Goal: Navigation & Orientation: Find specific page/section

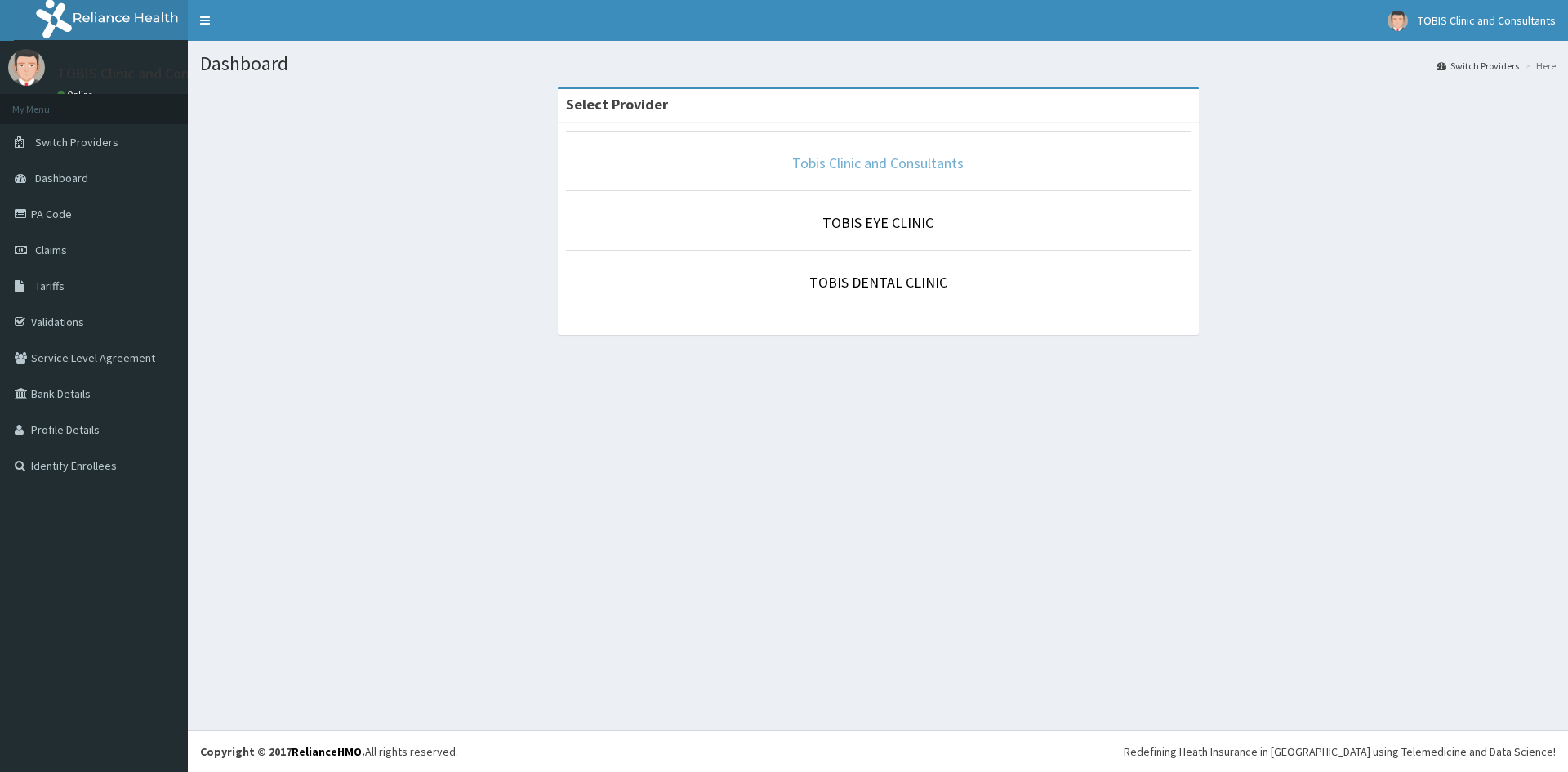
click at [840, 164] on link "Tobis Clinic and Consultants" at bounding box center [878, 163] width 171 height 19
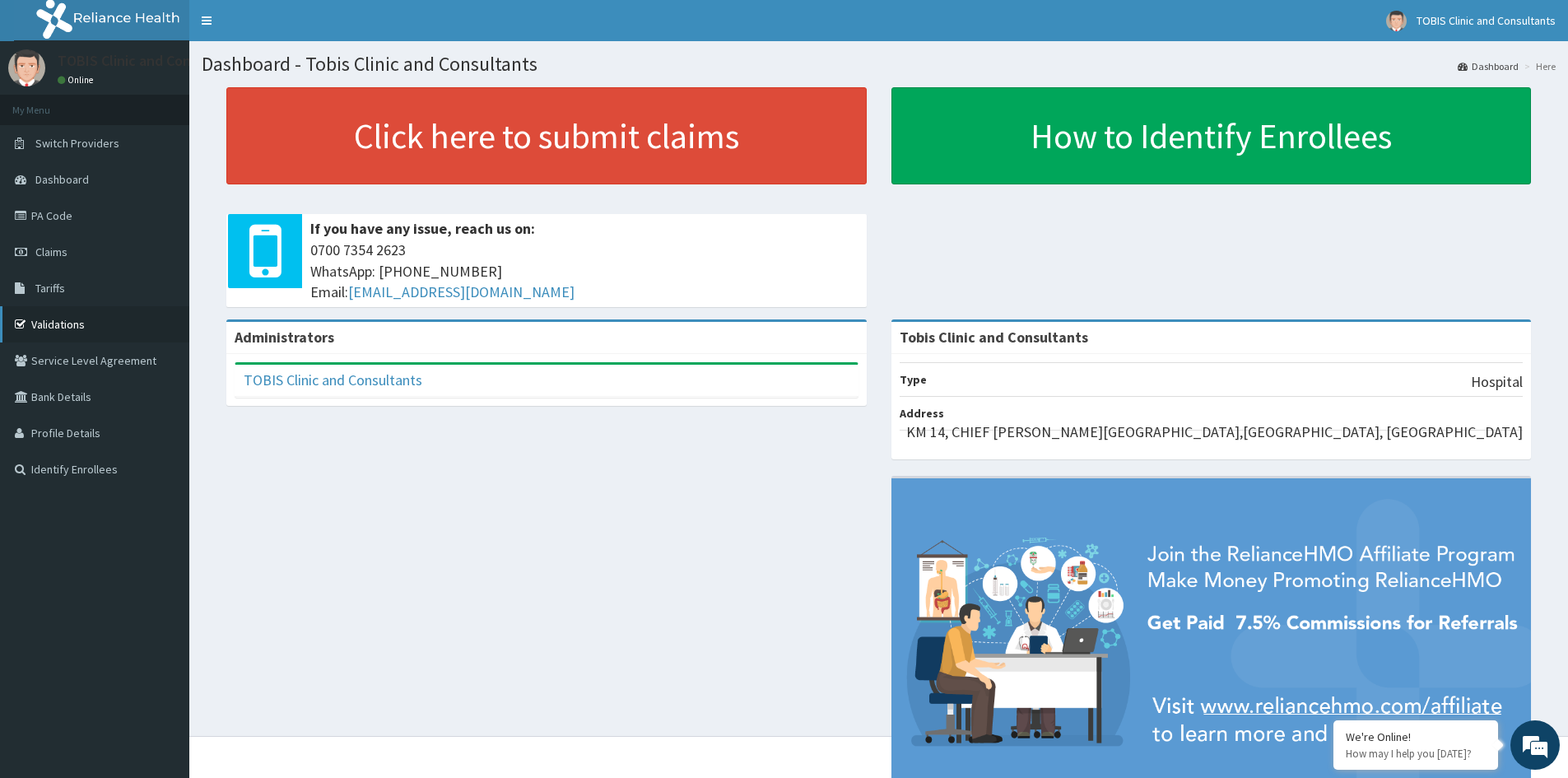
click at [84, 324] on link "Validations" at bounding box center [95, 325] width 190 height 36
